Goal: Task Accomplishment & Management: Manage account settings

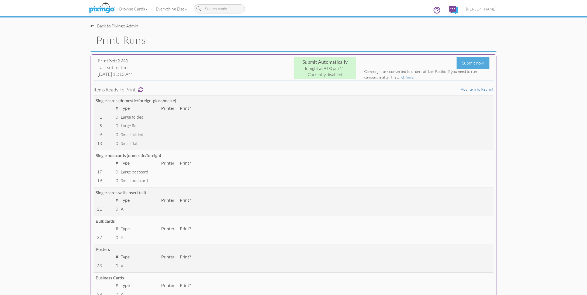
click at [105, 9] on img at bounding box center [101, 7] width 29 height 13
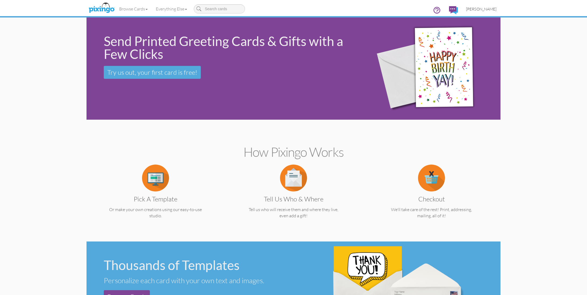
click at [487, 9] on span "[PERSON_NAME]" at bounding box center [481, 9] width 30 height 5
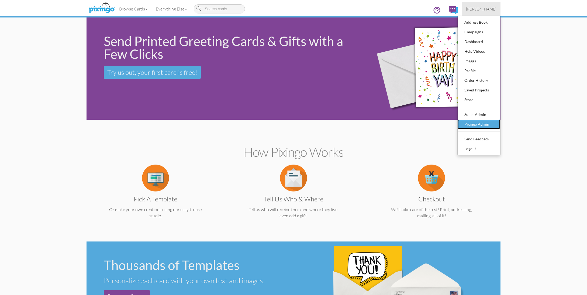
click at [475, 125] on div "Pixingo Admin" at bounding box center [479, 124] width 32 height 8
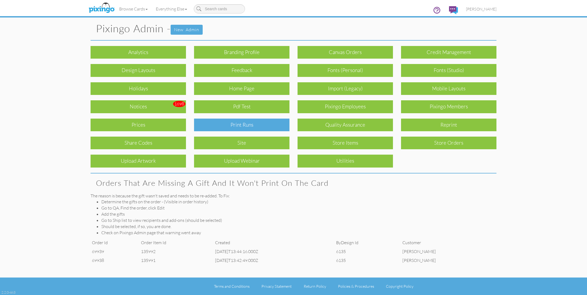
click at [256, 123] on div "Print Runs" at bounding box center [241, 125] width 95 height 13
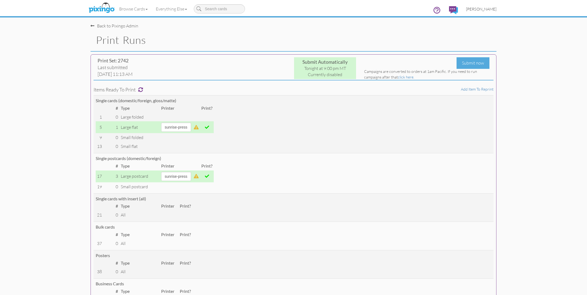
click at [480, 10] on span "[PERSON_NAME]" at bounding box center [481, 9] width 30 height 5
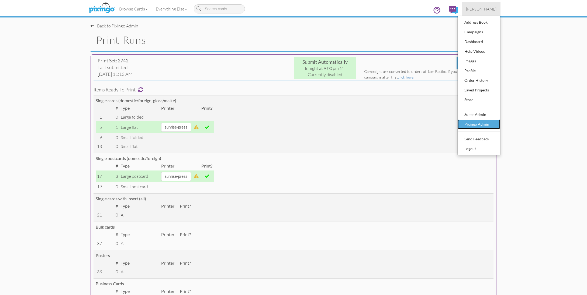
click at [476, 122] on div "Pixingo Admin" at bounding box center [479, 124] width 32 height 8
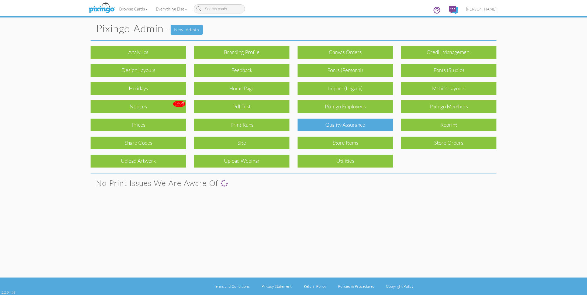
click at [371, 123] on div "Quality Assurance" at bounding box center [344, 125] width 95 height 13
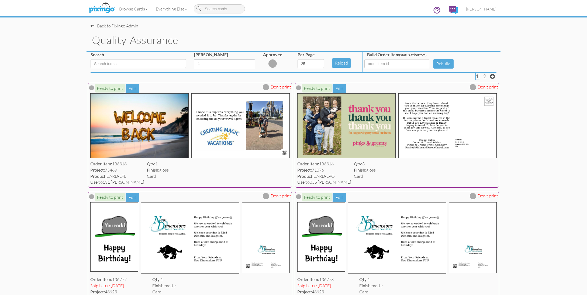
click at [274, 30] on div "Quality Assurance" at bounding box center [293, 40] width 414 height 23
click at [483, 8] on span "[PERSON_NAME]" at bounding box center [481, 9] width 30 height 5
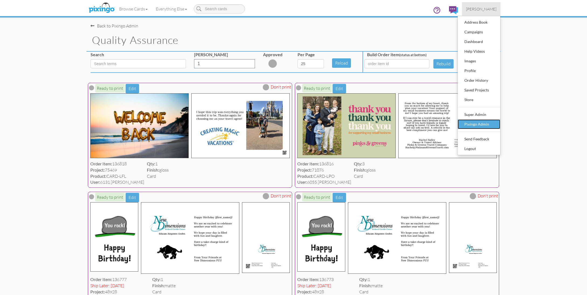
click at [477, 122] on div "Pixingo Admin" at bounding box center [479, 124] width 32 height 8
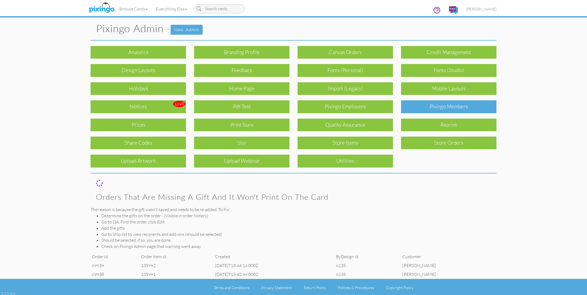
click at [440, 110] on div "Pixingo Members" at bounding box center [448, 106] width 95 height 13
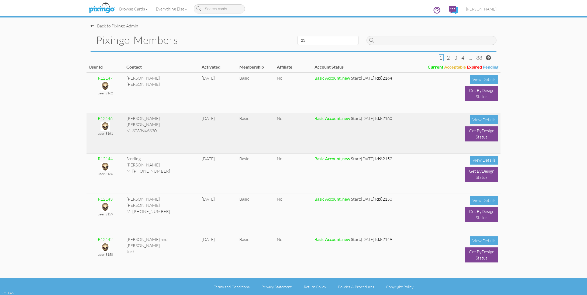
scroll to position [1, 0]
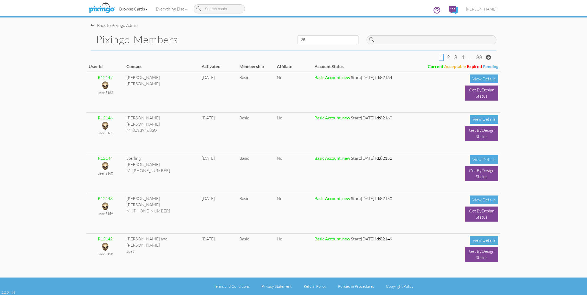
click at [131, 9] on link "Browse Cards" at bounding box center [133, 8] width 37 height 13
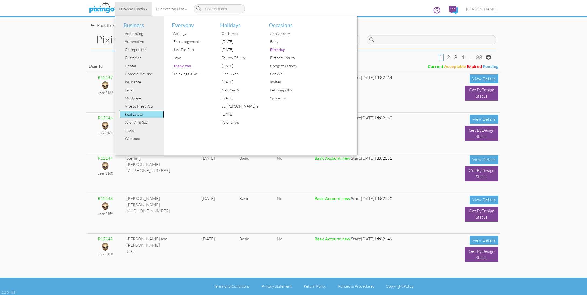
click at [143, 116] on div "Real Estate" at bounding box center [143, 114] width 40 height 8
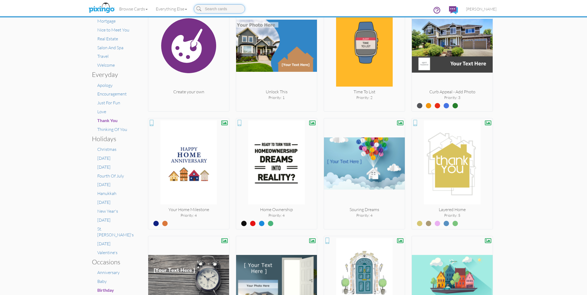
scroll to position [119, 0]
click at [209, 7] on input at bounding box center [219, 8] width 51 height 9
type input "roof"
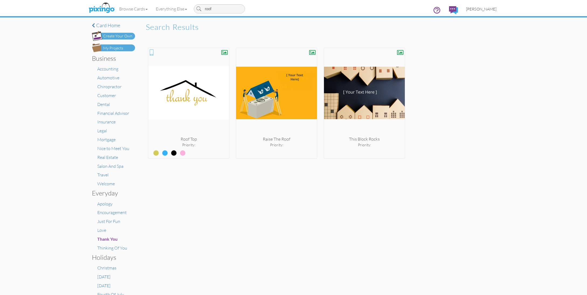
click at [481, 9] on span "[PERSON_NAME]" at bounding box center [481, 9] width 30 height 5
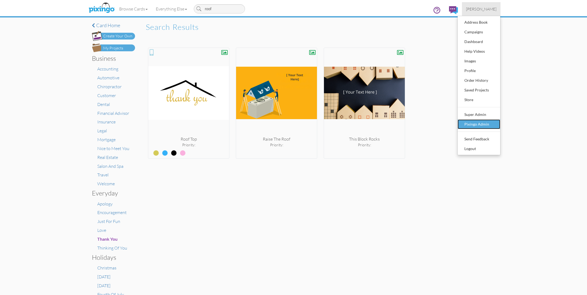
click at [470, 123] on div "Pixingo Admin" at bounding box center [479, 124] width 32 height 8
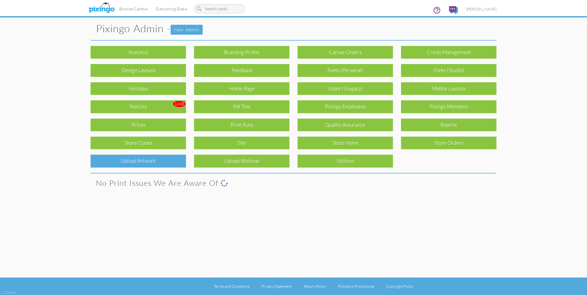
click at [177, 163] on div "Upload Artwork" at bounding box center [137, 161] width 95 height 13
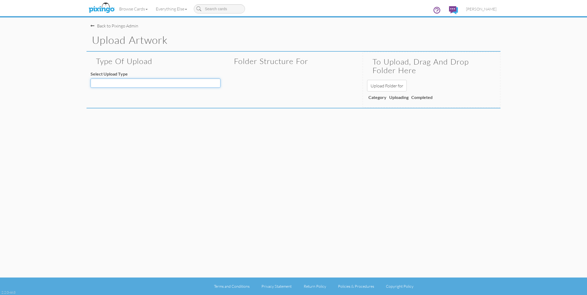
click at [159, 84] on select "Decoration - Backgrounds Decoration - Kits Decoration - Ready Texts Decoration …" at bounding box center [155, 83] width 130 height 9
select select "object:15230"
click at [90, 79] on select "Decoration - Backgrounds Decoration - Kits Decoration - Ready Texts Decoration …" at bounding box center [155, 83] width 130 height 9
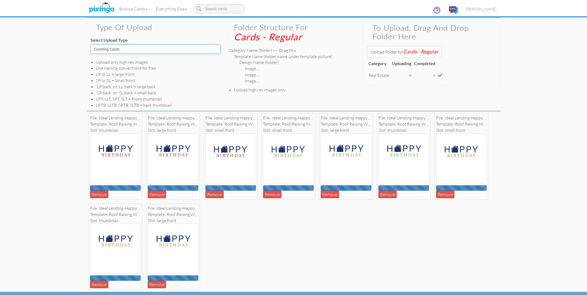
scroll to position [48, 0]
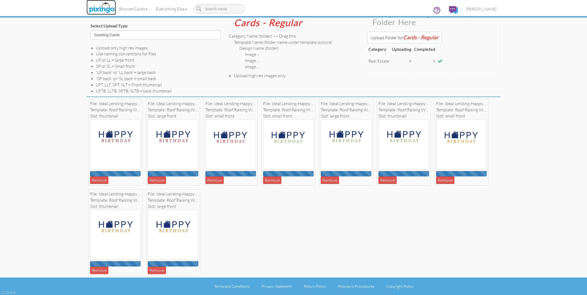
click at [102, 10] on img at bounding box center [101, 7] width 29 height 13
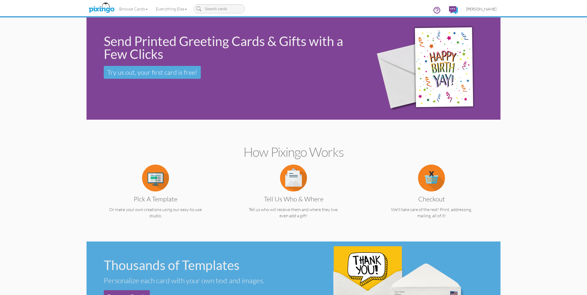
click at [482, 11] on link "[PERSON_NAME]" at bounding box center [481, 9] width 39 height 14
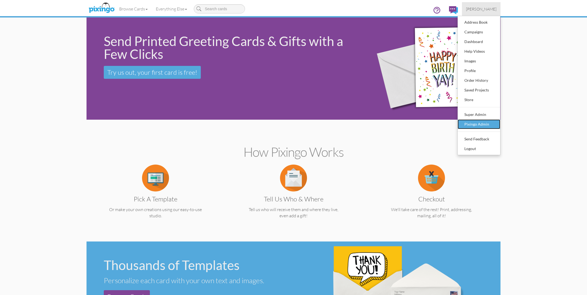
click at [477, 124] on div "Pixingo Admin" at bounding box center [479, 124] width 32 height 8
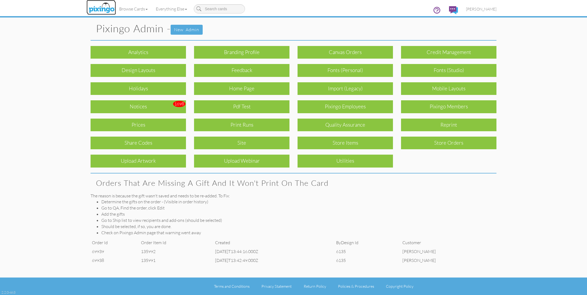
click at [95, 4] on img at bounding box center [101, 7] width 29 height 13
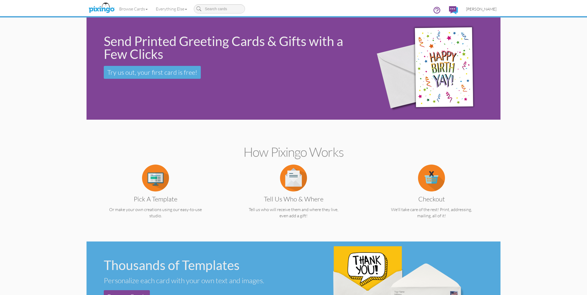
click at [485, 9] on span "[PERSON_NAME]" at bounding box center [481, 9] width 30 height 5
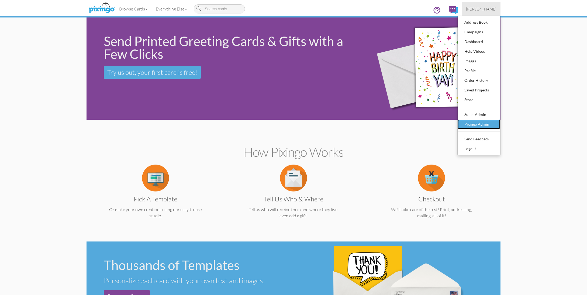
click at [472, 122] on div "Pixingo Admin" at bounding box center [479, 124] width 32 height 8
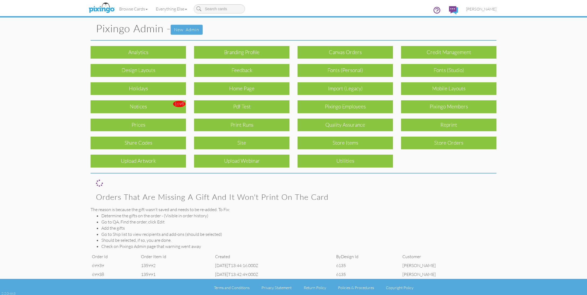
click at [508, 154] on pixingo-admin "Toggle navigation Visit Pixingo Mobile Browse Cards Business Accounting Automot…" at bounding box center [293, 148] width 587 height 297
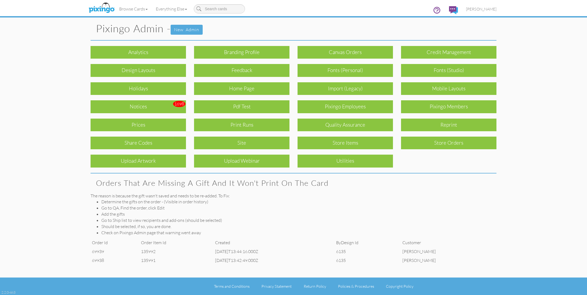
click at [296, 23] on h1 "Pixingo Admin - New admin" at bounding box center [296, 29] width 400 height 12
click at [542, 126] on pixingo-admin "Toggle navigation Visit Pixingo Mobile Browse Cards Business Accounting Automot…" at bounding box center [293, 147] width 587 height 295
click at [524, 106] on pixingo-admin "Toggle navigation Visit Pixingo Mobile Browse Cards Business Accounting Automot…" at bounding box center [293, 147] width 587 height 295
click at [532, 111] on pixingo-admin "Toggle navigation Visit Pixingo Mobile Browse Cards Business Accounting Automot…" at bounding box center [293, 147] width 587 height 295
click at [155, 107] on div "Notices" at bounding box center [137, 106] width 95 height 13
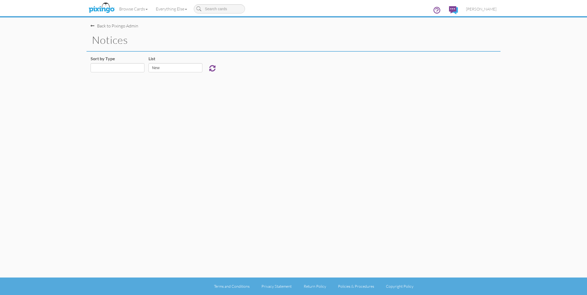
select select "object:16470"
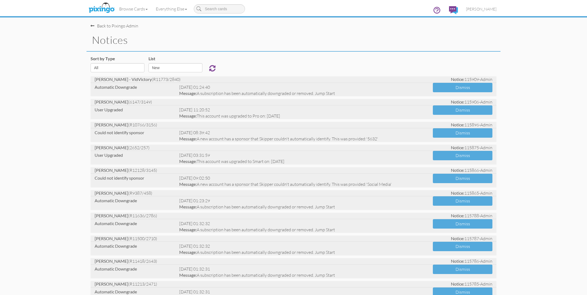
click at [92, 6] on img at bounding box center [101, 7] width 29 height 13
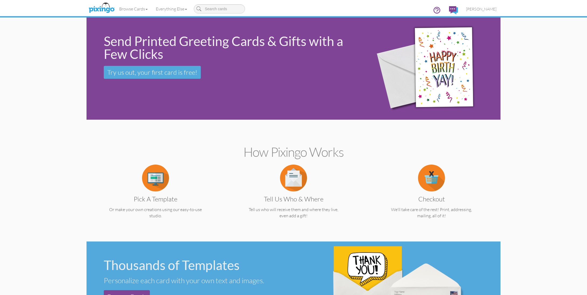
click at [130, 8] on link "Browse Cards" at bounding box center [133, 8] width 37 height 13
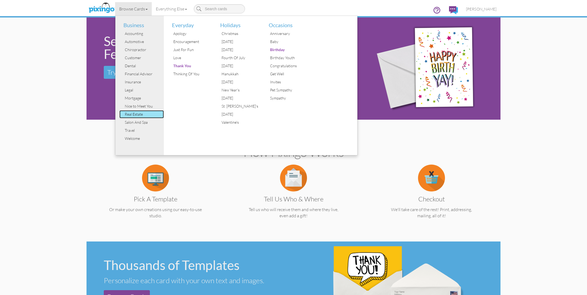
click at [135, 113] on div "Real Estate" at bounding box center [143, 114] width 40 height 8
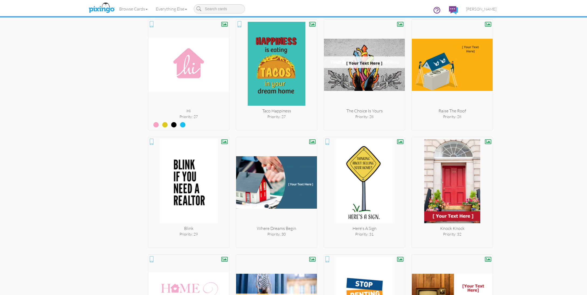
scroll to position [1042, 0]
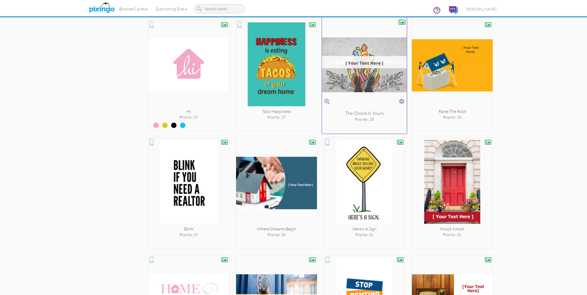
click at [403, 99] on span at bounding box center [402, 102] width 6 height 8
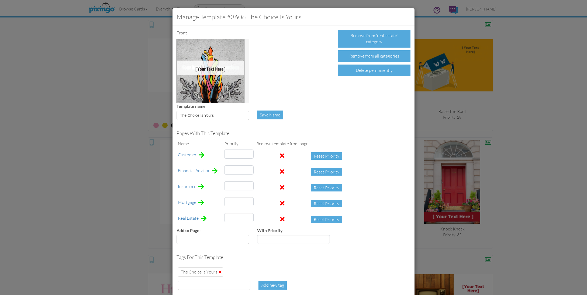
scroll to position [1042, 0]
type input "25"
type input "44"
type input "16"
type input "28"
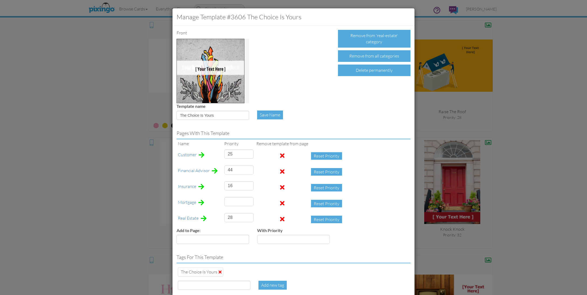
type input "45"
drag, startPoint x: 235, startPoint y: 218, endPoint x: 226, endPoint y: 218, distance: 8.9
click at [226, 218] on input "28" at bounding box center [238, 217] width 29 height 9
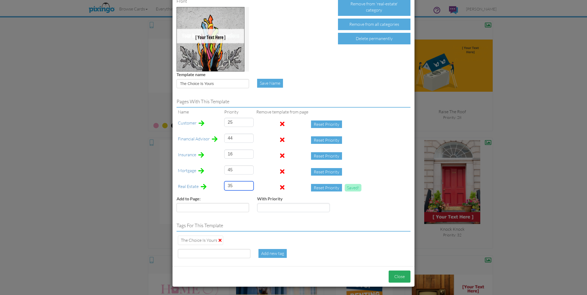
type input "35"
click at [401, 278] on button "Close" at bounding box center [399, 277] width 22 height 12
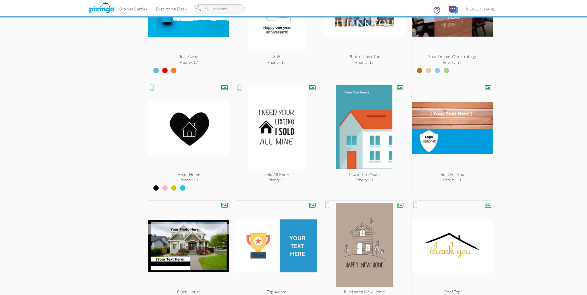
scroll to position [810, 0]
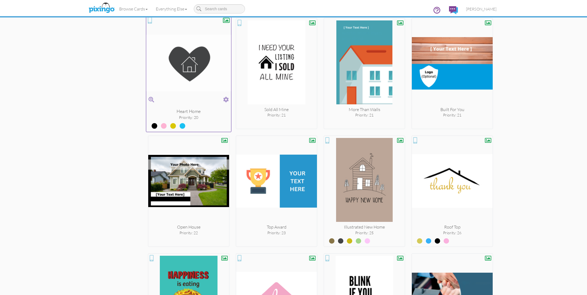
click at [226, 97] on span at bounding box center [226, 100] width 6 height 8
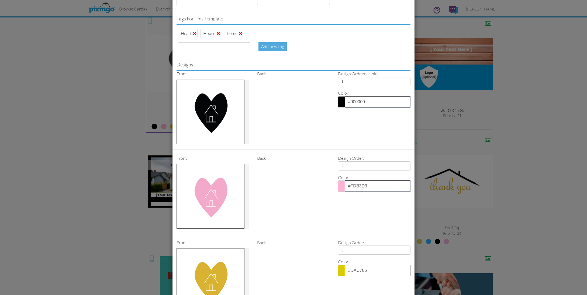
scroll to position [222, 0]
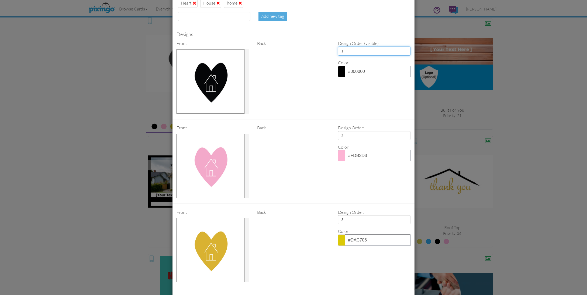
click at [361, 50] on select "1 2 3 4" at bounding box center [374, 51] width 72 height 9
select select "number:3"
click at [338, 47] on select "1 2 3 4" at bounding box center [374, 51] width 72 height 9
select select "number:1"
select select "number:2"
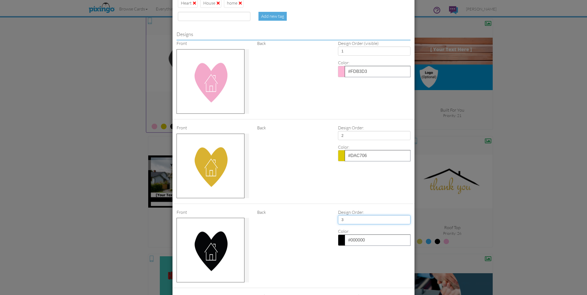
type input "20"
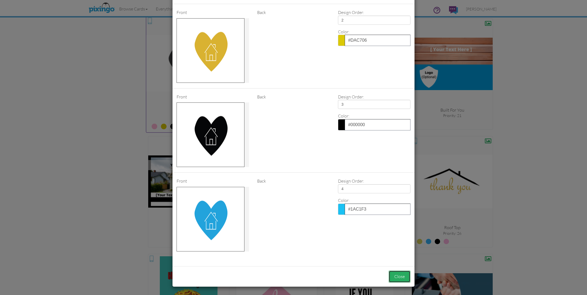
click at [403, 277] on button "Close" at bounding box center [399, 277] width 22 height 12
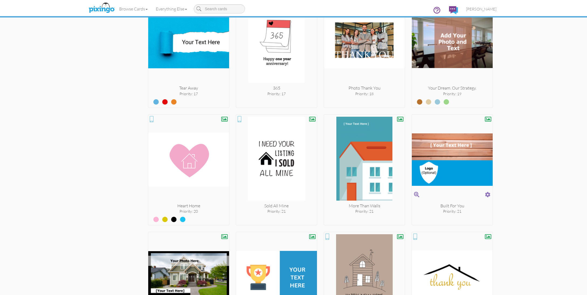
scroll to position [712, 0]
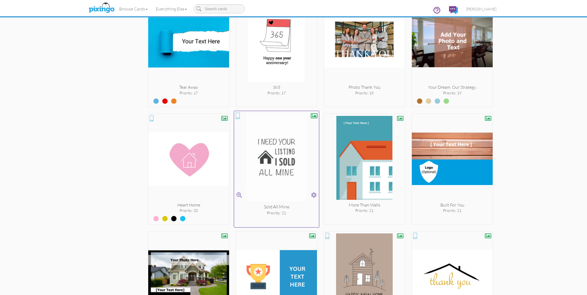
click at [313, 195] on span at bounding box center [314, 195] width 6 height 8
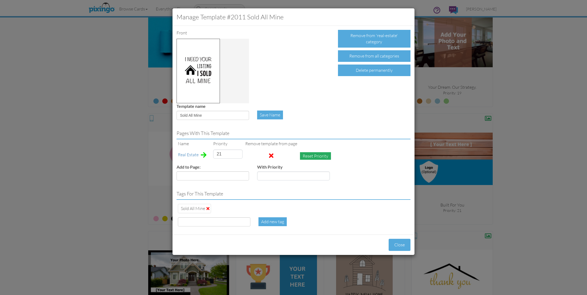
click at [304, 159] on button "Reset Priority" at bounding box center [315, 156] width 31 height 8
click at [219, 153] on input "999999" at bounding box center [227, 154] width 29 height 9
type input "21"
click at [397, 242] on button "Close" at bounding box center [399, 245] width 22 height 12
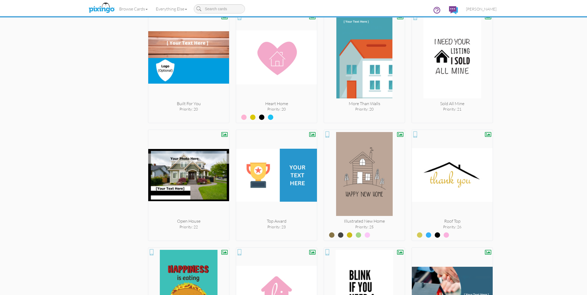
scroll to position [816, 0]
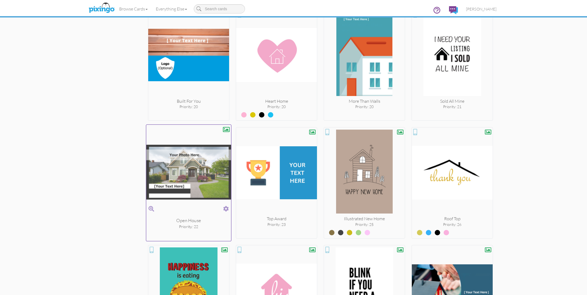
click at [226, 205] on span at bounding box center [226, 209] width 6 height 8
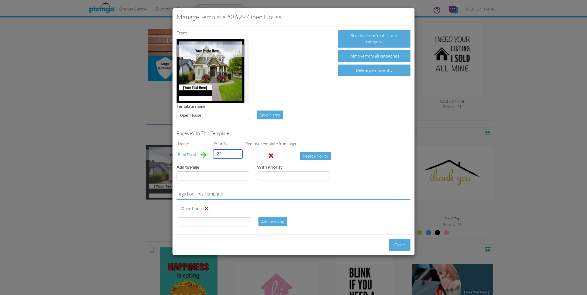
drag, startPoint x: 223, startPoint y: 155, endPoint x: 201, endPoint y: 155, distance: 21.8
click at [201, 155] on tr "Real Estate 22 Reset Priority" at bounding box center [255, 156] width 158 height 16
type input "21"
click at [402, 250] on button "Close" at bounding box center [399, 245] width 22 height 12
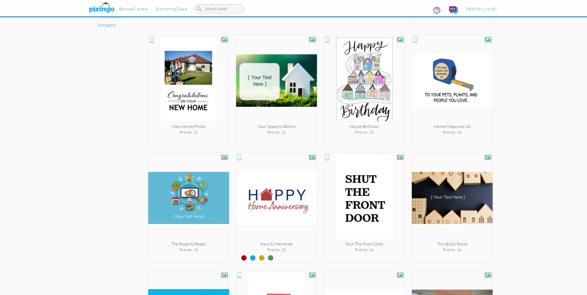
scroll to position [438, 0]
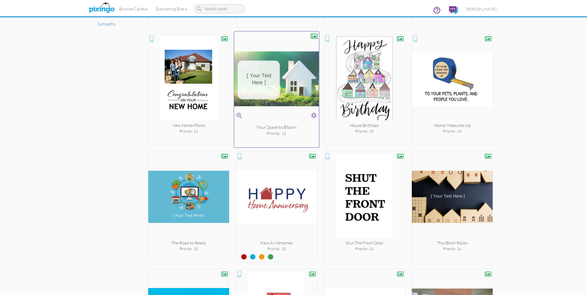
click at [315, 115] on span at bounding box center [314, 116] width 6 height 8
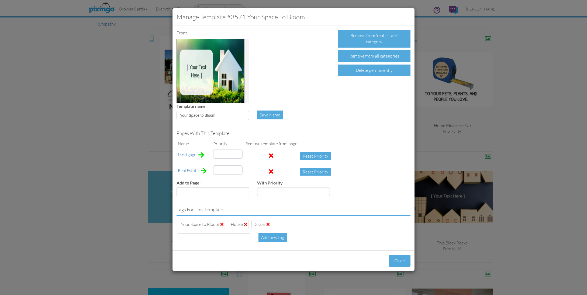
type input "34"
drag, startPoint x: 224, startPoint y: 169, endPoint x: 214, endPoint y: 170, distance: 9.7
click at [214, 170] on input "12" at bounding box center [227, 170] width 29 height 9
type input "40"
click at [399, 256] on button "Close" at bounding box center [399, 261] width 22 height 12
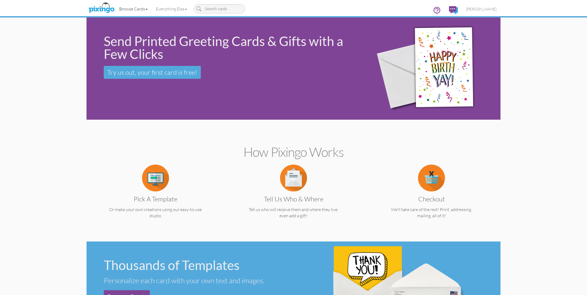
click at [143, 10] on link "Browse Cards" at bounding box center [133, 8] width 37 height 13
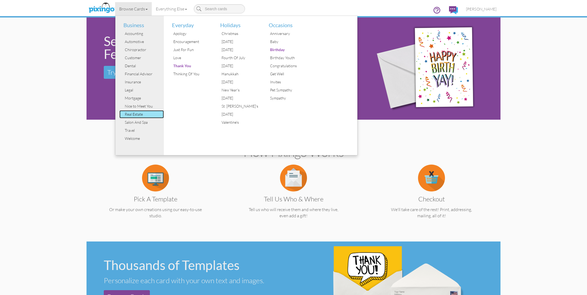
click at [140, 111] on div "Real Estate" at bounding box center [143, 114] width 40 height 8
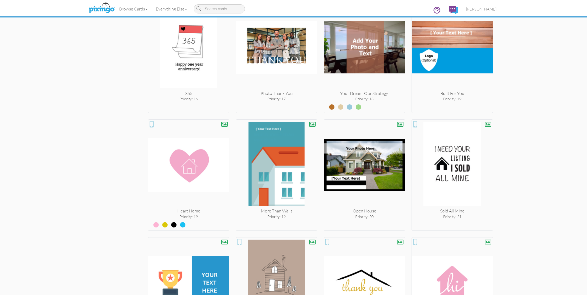
scroll to position [703, 0]
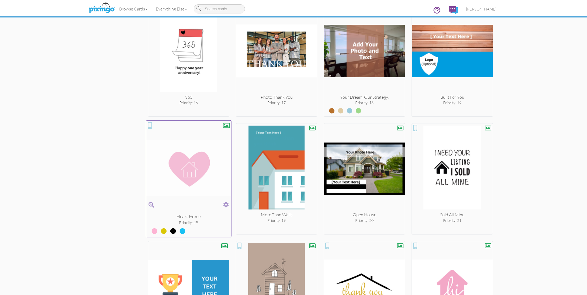
click at [225, 203] on span at bounding box center [226, 205] width 6 height 8
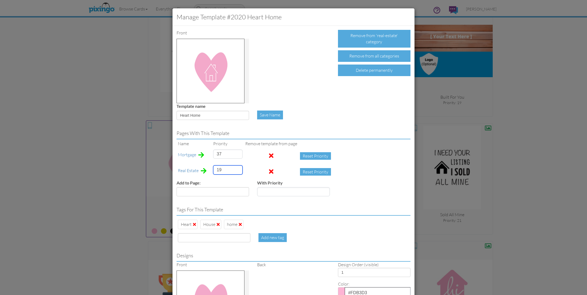
drag, startPoint x: 221, startPoint y: 170, endPoint x: 216, endPoint y: 170, distance: 5.1
click at [216, 170] on input "19" at bounding box center [227, 170] width 29 height 9
click at [301, 172] on button "Reset Priority" at bounding box center [315, 172] width 31 height 8
click at [220, 169] on input "999999" at bounding box center [227, 170] width 29 height 9
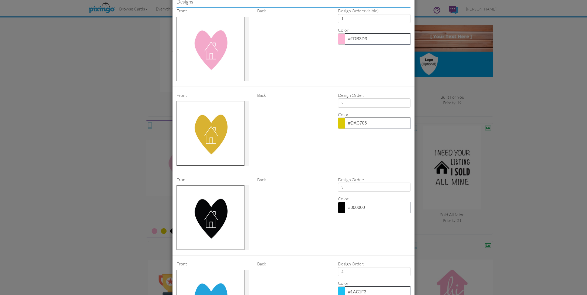
scroll to position [337, 0]
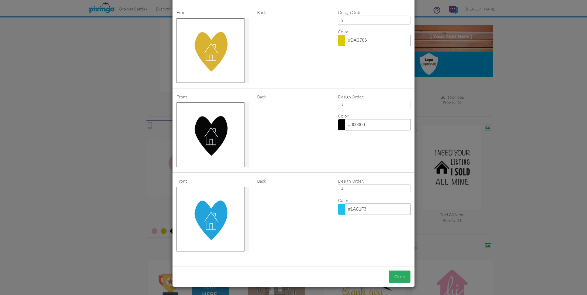
type input "19"
click at [405, 274] on button "Close" at bounding box center [399, 277] width 22 height 12
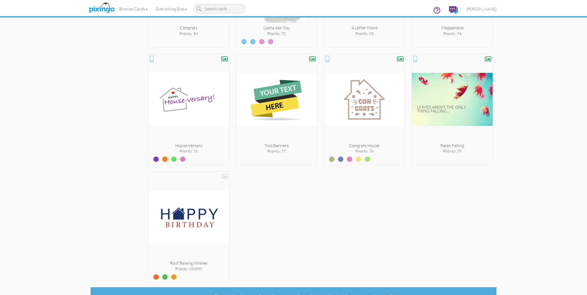
scroll to position [1958, 0]
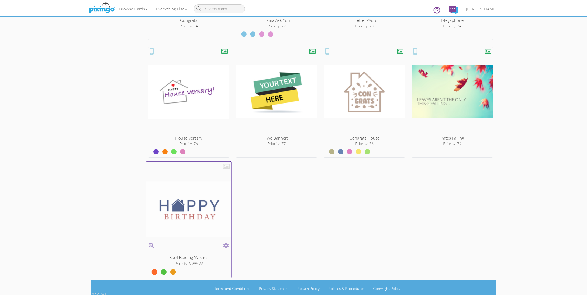
click at [227, 243] on span at bounding box center [226, 246] width 6 height 8
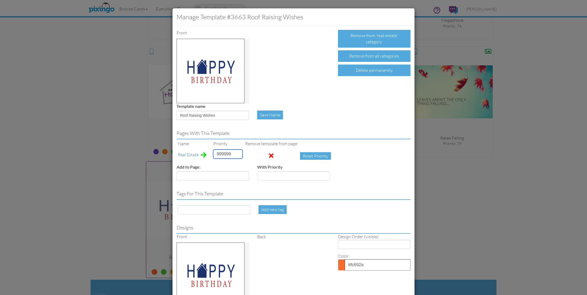
click at [218, 150] on input "999999" at bounding box center [227, 154] width 29 height 9
type input "43"
drag, startPoint x: 215, startPoint y: 116, endPoint x: 179, endPoint y: 114, distance: 36.1
click at [179, 114] on input "Roof Raising Wishes" at bounding box center [212, 115] width 72 height 9
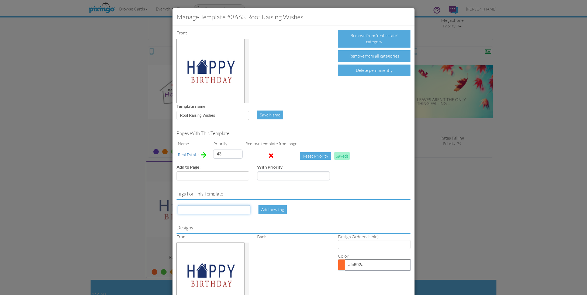
click at [193, 207] on input at bounding box center [214, 210] width 72 height 9
paste input "Roof Raising Wishes"
type input "Roof Raising Wishes"
click at [268, 209] on div "Add new tag" at bounding box center [272, 210] width 28 height 9
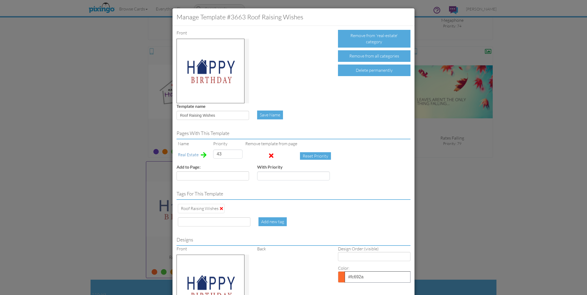
click at [330, 214] on div "Roof Raising Wishes" at bounding box center [293, 209] width 234 height 12
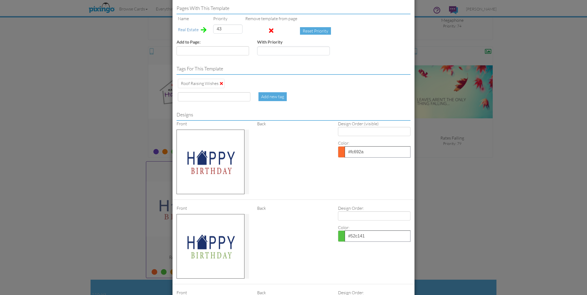
scroll to position [126, 0]
click at [341, 150] on span at bounding box center [341, 151] width 7 height 11
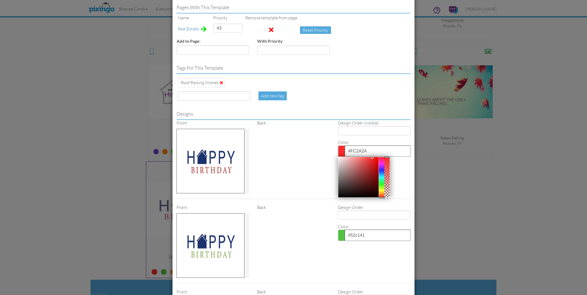
drag, startPoint x: 383, startPoint y: 190, endPoint x: 383, endPoint y: 193, distance: 3.0
click at [383, 197] on div at bounding box center [381, 197] width 5 height 1
click at [377, 158] on div at bounding box center [358, 177] width 40 height 40
type input "#D60808"
click at [307, 156] on div "Front Back Design Order: (visible) 1 2 3 Color: #D60808 Clear Reset Close" at bounding box center [293, 159] width 242 height 79
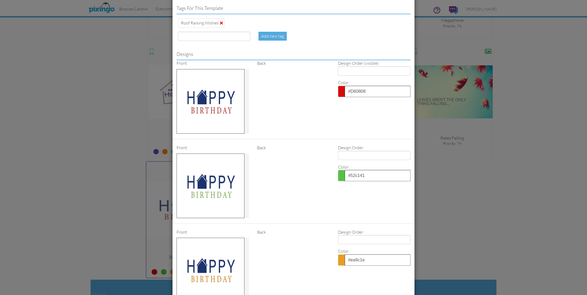
scroll to position [215, 0]
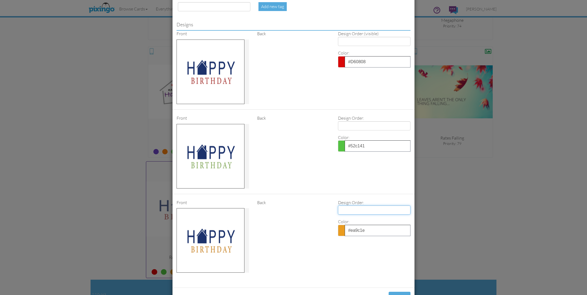
click at [350, 210] on select "1 2 3" at bounding box center [374, 210] width 72 height 9
click at [343, 127] on select "1 2 3" at bounding box center [374, 125] width 72 height 9
click at [344, 210] on select "1 2 3" at bounding box center [374, 210] width 72 height 9
click at [358, 211] on select "1 2 3" at bounding box center [374, 210] width 72 height 9
select select "number:3"
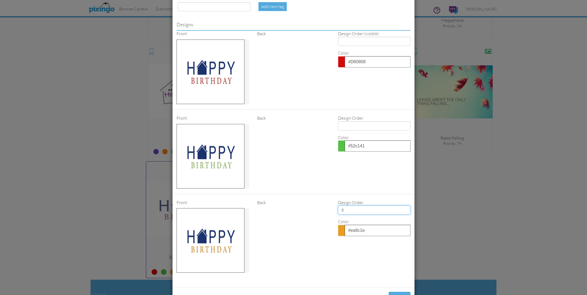
click at [338, 206] on select "1 2 3" at bounding box center [374, 210] width 72 height 9
click at [344, 127] on select "1 2 3" at bounding box center [374, 125] width 72 height 9
select select "number:2"
click at [338, 121] on select "1 2 3" at bounding box center [374, 125] width 72 height 9
click at [343, 41] on select "1 2 3" at bounding box center [374, 41] width 72 height 9
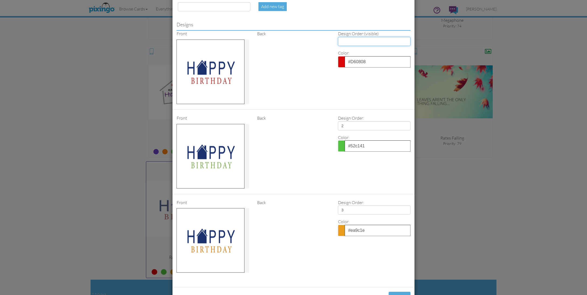
select select "number:1"
click at [338, 37] on select "1 2 3" at bounding box center [374, 41] width 72 height 9
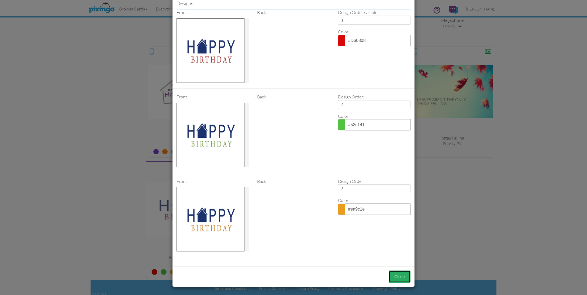
click at [396, 277] on button "Close" at bounding box center [399, 277] width 22 height 12
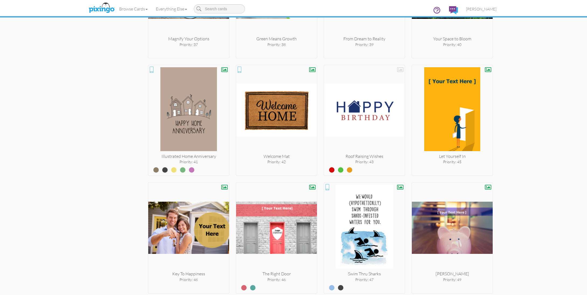
scroll to position [1518, 0]
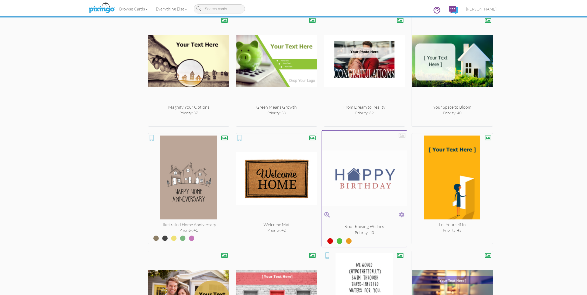
click at [400, 134] on div at bounding box center [401, 135] width 7 height 7
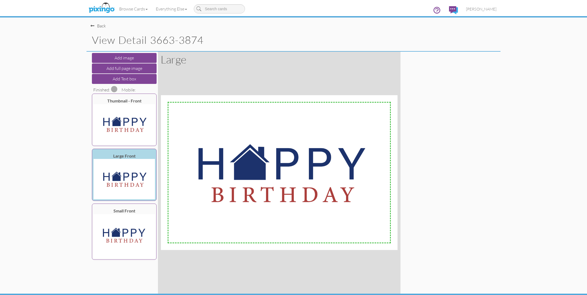
click at [113, 90] on span at bounding box center [114, 89] width 6 height 6
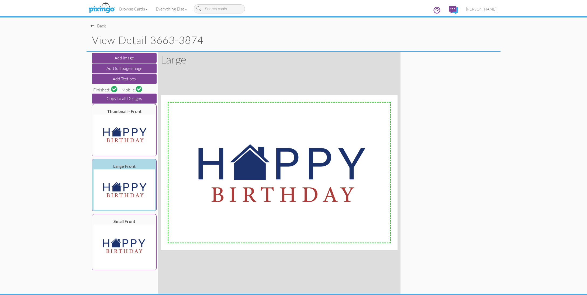
click at [532, 154] on design-layout-detail "Toggle navigation Visit Pixingo Mobile Browse Cards Business Accounting Automot…" at bounding box center [293, 156] width 587 height 312
click at [141, 99] on button "Copy to all Designs" at bounding box center [124, 99] width 65 height 10
click at [97, 26] on div "Back" at bounding box center [97, 26] width 15 height 6
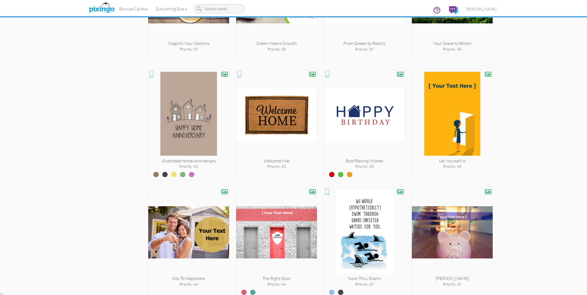
scroll to position [1624, 0]
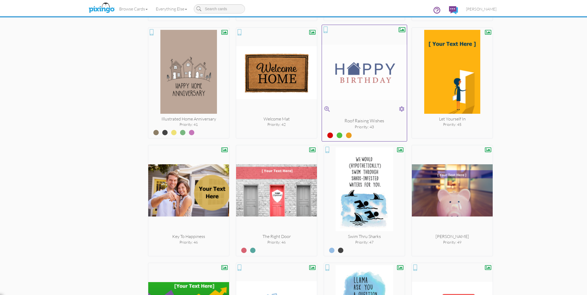
click at [403, 108] on span at bounding box center [402, 109] width 6 height 8
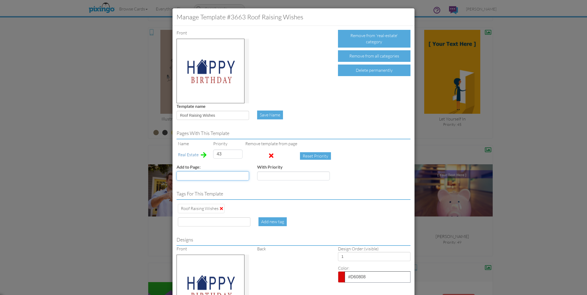
click at [221, 178] on select "Accounting Anniversary Apology Automotive Baby Baby Shower Birthday Birthday Yo…" at bounding box center [212, 176] width 72 height 9
select select "object:33410"
click at [176, 172] on select "Accounting Anniversary Apology Automotive Baby Baby Shower Birthday Birthday Yo…" at bounding box center [212, 176] width 72 height 9
click at [264, 176] on input "number" at bounding box center [293, 176] width 72 height 9
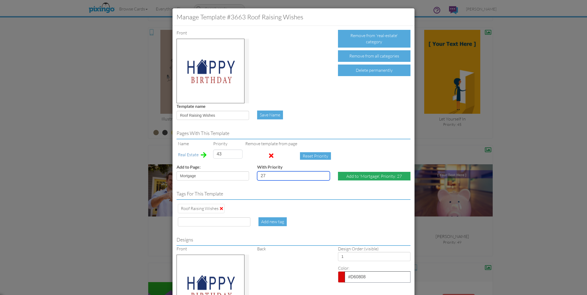
type input "27"
click at [364, 177] on div "Add to 'Mortgage', Priority: 27" at bounding box center [374, 176] width 72 height 9
select select "?"
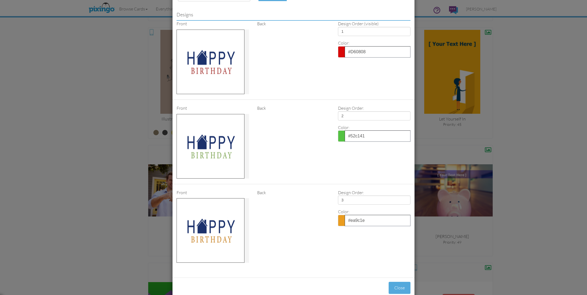
scroll to position [253, 0]
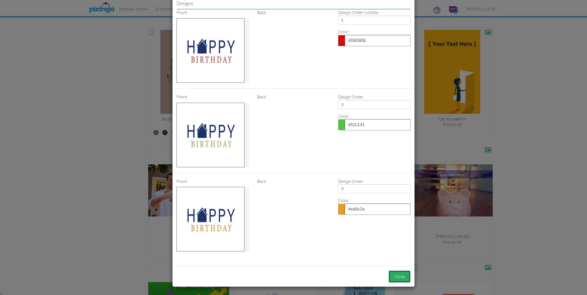
click at [392, 276] on button "Close" at bounding box center [399, 277] width 22 height 12
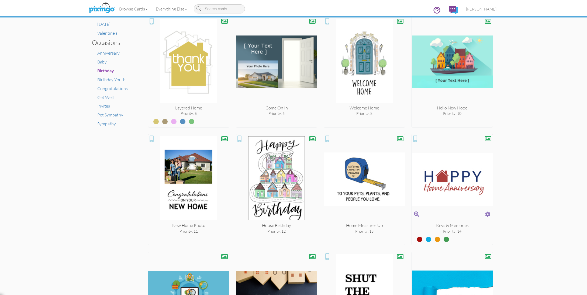
scroll to position [0, 0]
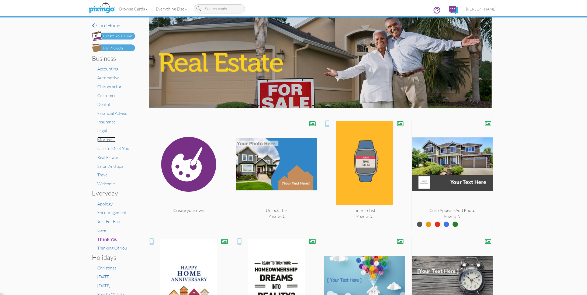
click at [106, 141] on span "Mortgage" at bounding box center [106, 139] width 18 height 5
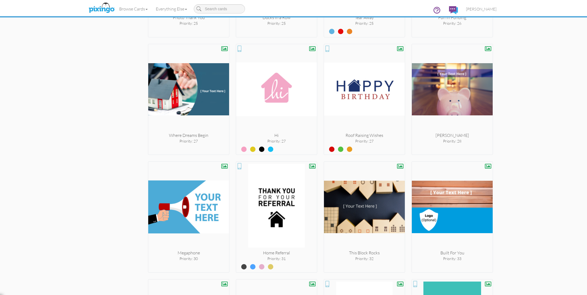
scroll to position [1019, 0]
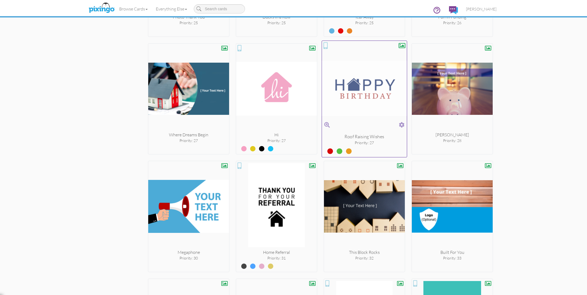
click at [335, 149] on label at bounding box center [335, 149] width 0 height 7
click at [0, 0] on input "radio" at bounding box center [0, 0] width 0 height 0
click at [345, 150] on label at bounding box center [345, 149] width 0 height 7
click at [0, 0] on input "radio" at bounding box center [0, 0] width 0 height 0
click at [559, 161] on div "× Card home Create Your Own My Projects Business Accounting Automotive Chiropra…" at bounding box center [293, 157] width 587 height 278
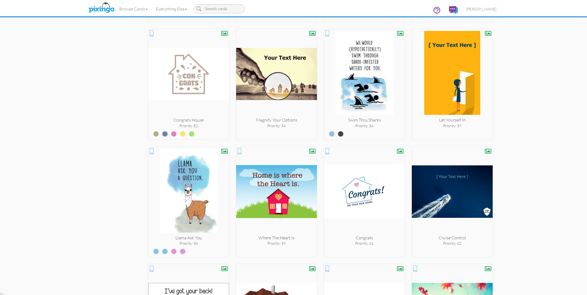
scroll to position [1958, 0]
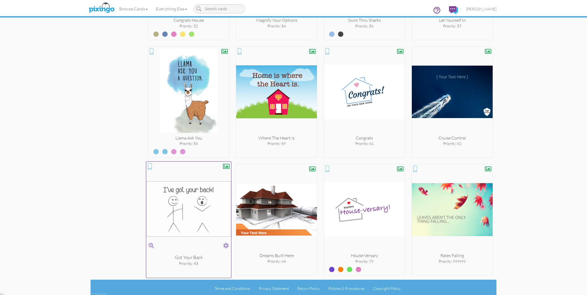
click at [225, 242] on span at bounding box center [226, 246] width 6 height 8
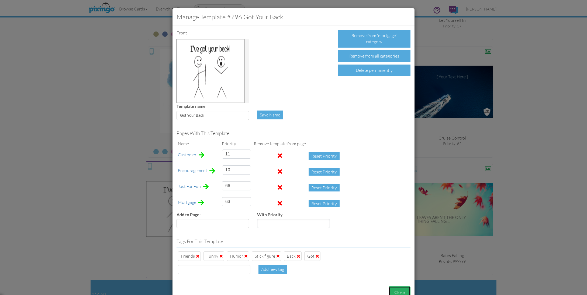
click at [399, 292] on button "Close" at bounding box center [399, 293] width 22 height 12
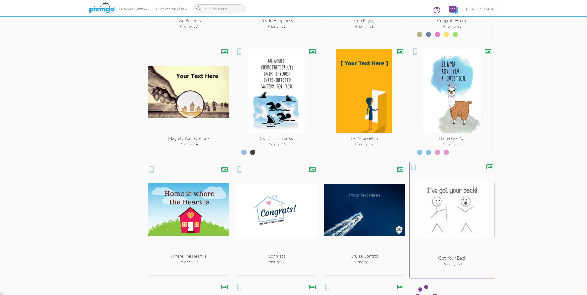
scroll to position [545, 0]
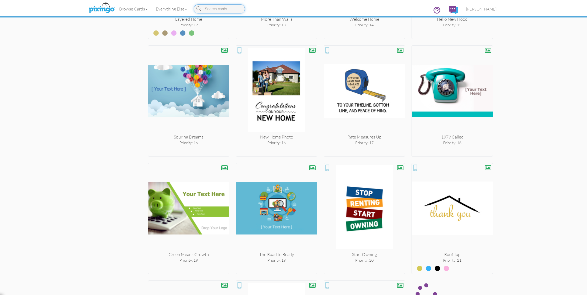
click at [216, 11] on input at bounding box center [219, 8] width 51 height 9
type input "back"
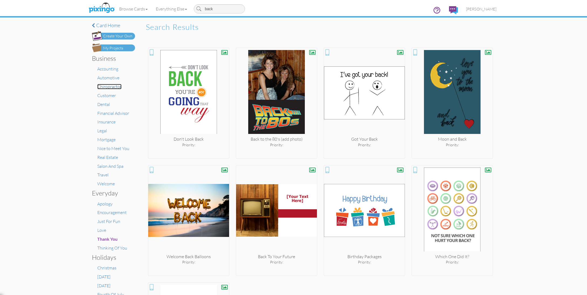
click at [110, 87] on span "Chiropractor" at bounding box center [109, 86] width 24 height 5
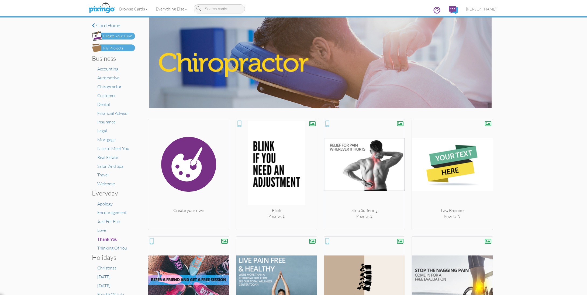
click at [221, 10] on input at bounding box center [219, 8] width 51 height 9
type input "back"
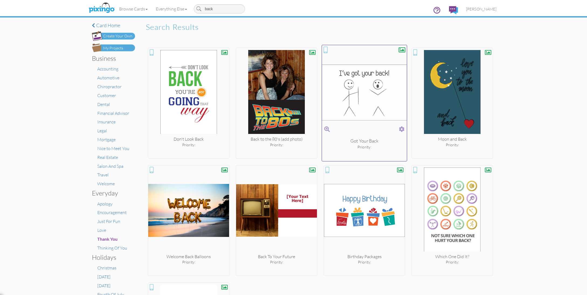
click at [403, 128] on span at bounding box center [402, 130] width 6 height 8
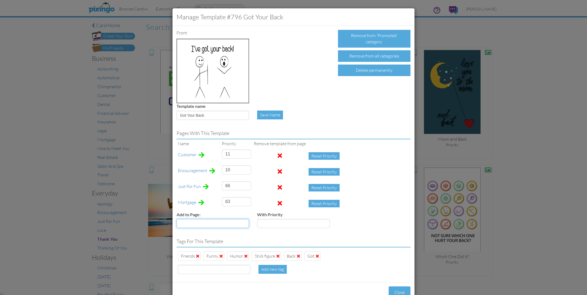
click at [241, 224] on select "Accounting Anniversary Apology Automotive Baby Baby Shower Birthday Birthday Yo…" at bounding box center [212, 223] width 72 height 9
select select "object:36620"
click at [176, 219] on select "Accounting Anniversary Apology Automotive Baby Baby Shower Birthday Birthday Yo…" at bounding box center [212, 223] width 72 height 9
click at [269, 223] on input "number" at bounding box center [293, 223] width 72 height 9
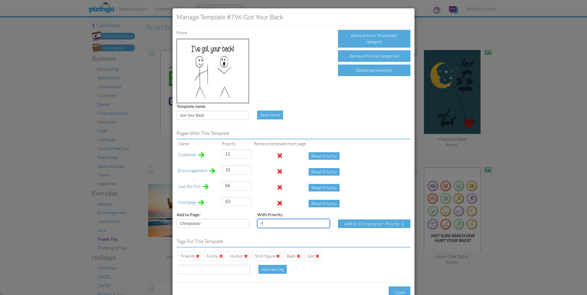
type input "4"
click at [361, 223] on div "Add to 'Chiropractor', Priority: 4" at bounding box center [374, 224] width 72 height 9
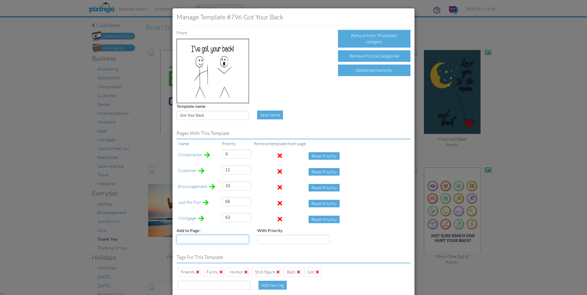
click at [189, 239] on select "Accounting Anniversary Apology Automotive Baby Baby Shower Birthday Birthday Yo…" at bounding box center [212, 239] width 72 height 9
select select "object:36706"
click at [284, 242] on input "number" at bounding box center [293, 239] width 72 height 9
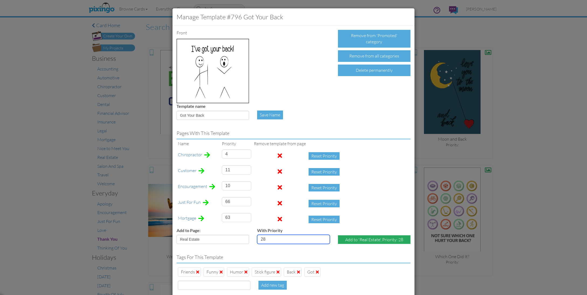
type input "28"
click at [373, 240] on div "Add to 'Real Estate', Priority: 28" at bounding box center [374, 240] width 72 height 9
select select "?"
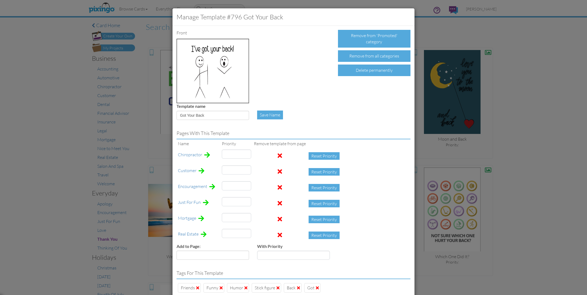
type input "11"
type input "4"
type input "10"
type input "66"
type input "63"
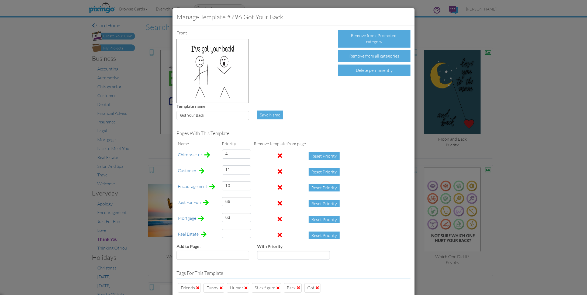
type input "28"
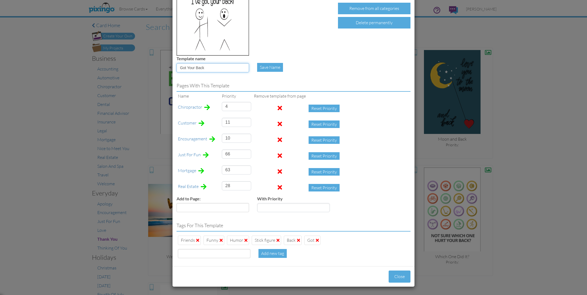
drag, startPoint x: 209, startPoint y: 69, endPoint x: 176, endPoint y: 67, distance: 33.2
click at [176, 67] on div "Template name Got Your Back" at bounding box center [212, 66] width 81 height 21
click at [187, 253] on input at bounding box center [214, 253] width 72 height 9
paste input "Got Your Back"
type input "Got Your Back"
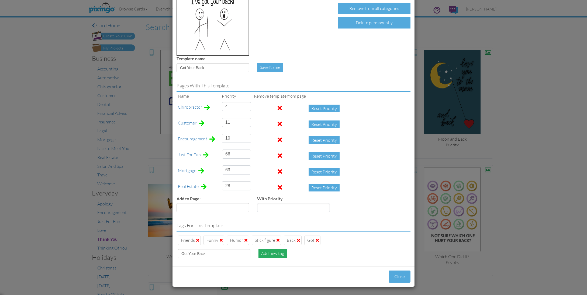
click at [274, 255] on div "Add new tag" at bounding box center [272, 253] width 28 height 9
click at [299, 241] on div "Back" at bounding box center [293, 240] width 18 height 9
type input "4"
type input "63"
type input "10"
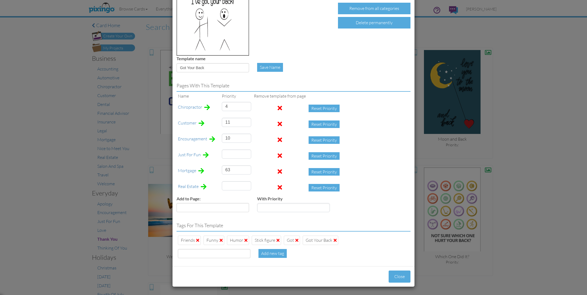
type input "66"
type input "28"
click at [296, 240] on span at bounding box center [296, 240] width 3 height 4
type input "63"
type input "28"
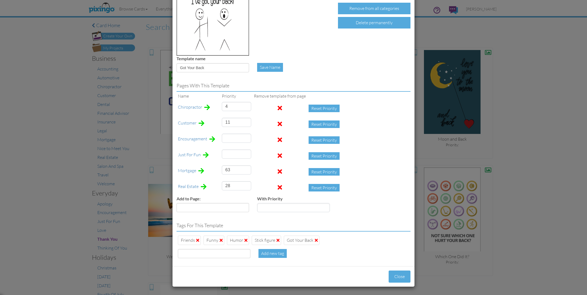
type input "66"
type input "10"
click at [297, 251] on div "Add new tag" at bounding box center [293, 253] width 78 height 9
click at [196, 241] on span at bounding box center [197, 240] width 3 height 4
click at [355, 257] on div "Add new tag" at bounding box center [293, 255] width 242 height 13
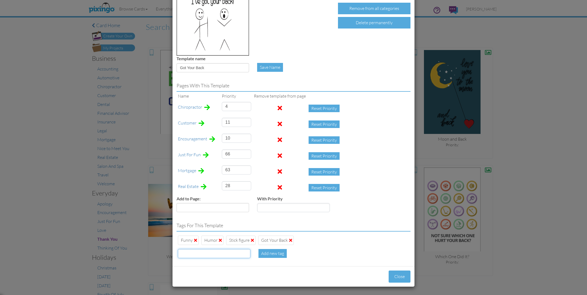
click at [188, 253] on input at bounding box center [214, 253] width 72 height 9
type input "friend"
type input "4"
type input "10"
type input "28"
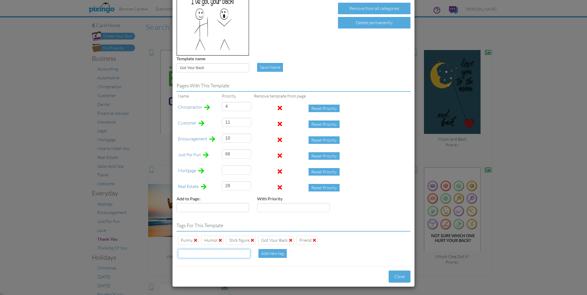
type input "63"
click at [342, 248] on div "Tags for this template Funny Humor Stick figure Got Your Back Friend Add new tag" at bounding box center [293, 240] width 242 height 46
click at [245, 206] on select "Accounting Anniversary Apology Automotive Baby Baby Shower Birthday Birthday Yo…" at bounding box center [212, 207] width 72 height 9
select select "object:37091"
click at [176, 203] on select "Accounting Anniversary Apology Automotive Baby Baby Shower Birthday Birthday Yo…" at bounding box center [212, 207] width 72 height 9
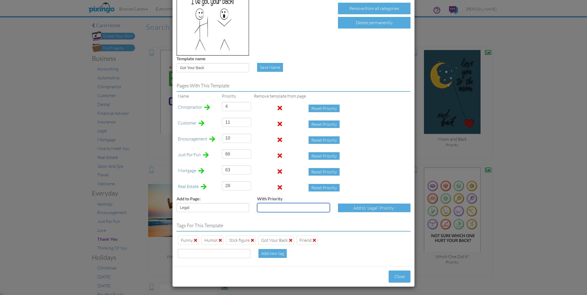
click at [306, 207] on input "number" at bounding box center [293, 207] width 72 height 9
type input "30"
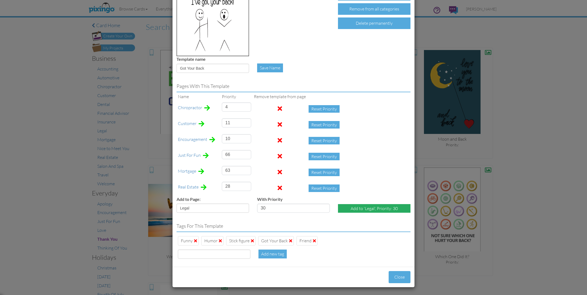
click at [365, 211] on div "Add to 'Legal', Priority: 30" at bounding box center [374, 208] width 72 height 9
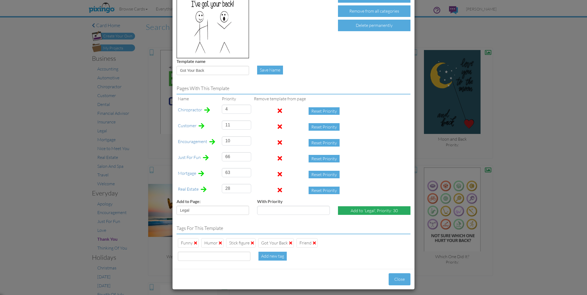
select select "?"
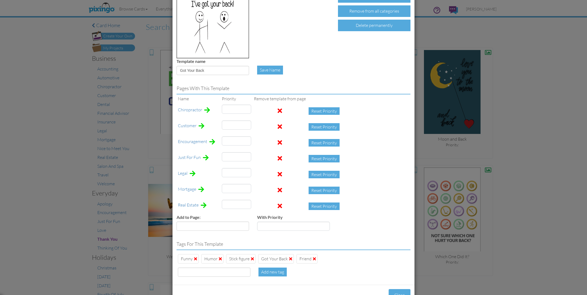
type input "4"
type input "11"
type input "10"
type input "30"
type input "63"
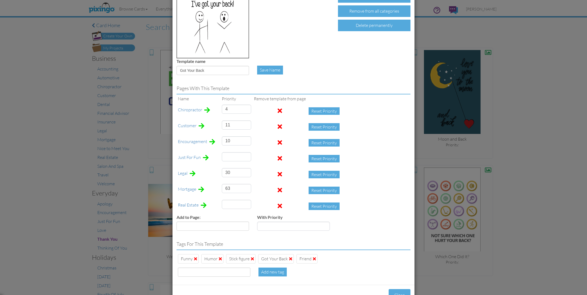
type input "66"
type input "28"
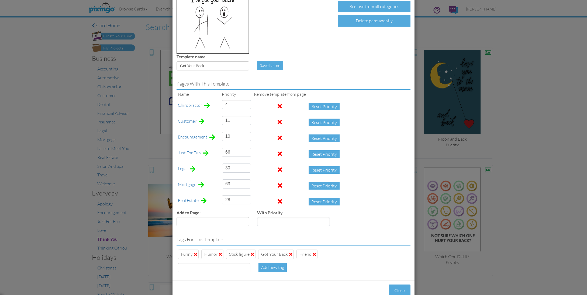
scroll to position [64, 0]
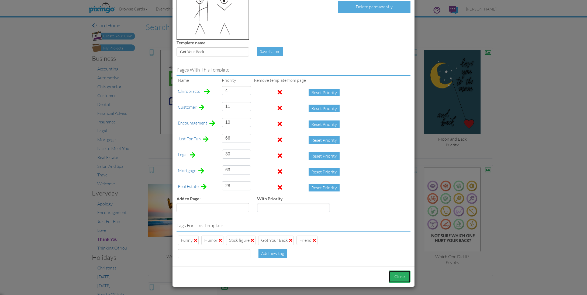
click at [399, 280] on button "Close" at bounding box center [399, 277] width 22 height 12
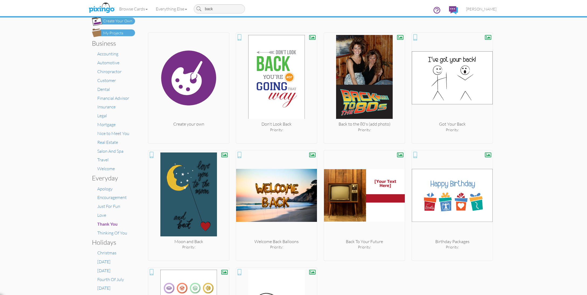
scroll to position [0, 0]
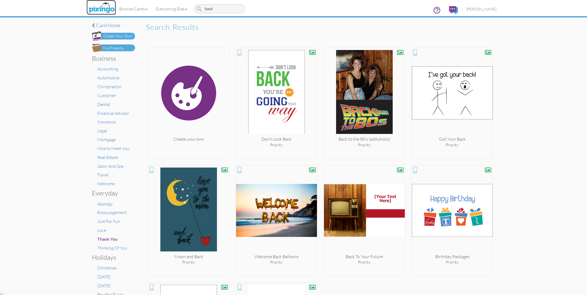
click at [103, 8] on img at bounding box center [101, 7] width 29 height 13
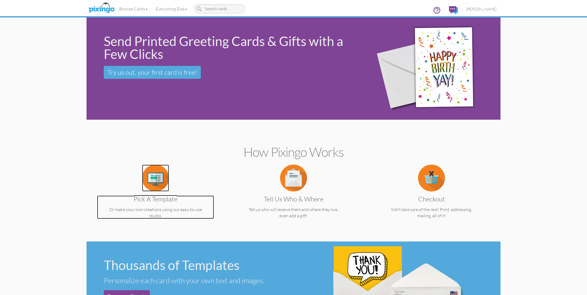
click at [158, 183] on img at bounding box center [155, 178] width 27 height 27
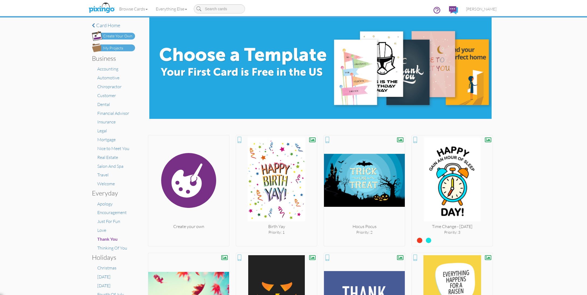
click at [527, 88] on div "× Card home Create Your Own My Projects Business Accounting Automotive Chiropra…" at bounding box center [293, 157] width 587 height 278
